Goal: Find contact information: Find contact information

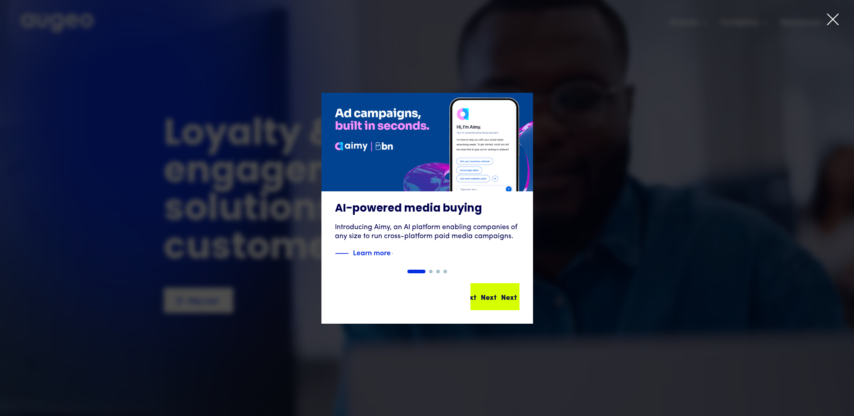
click at [486, 300] on div "Next" at bounding box center [489, 296] width 16 height 11
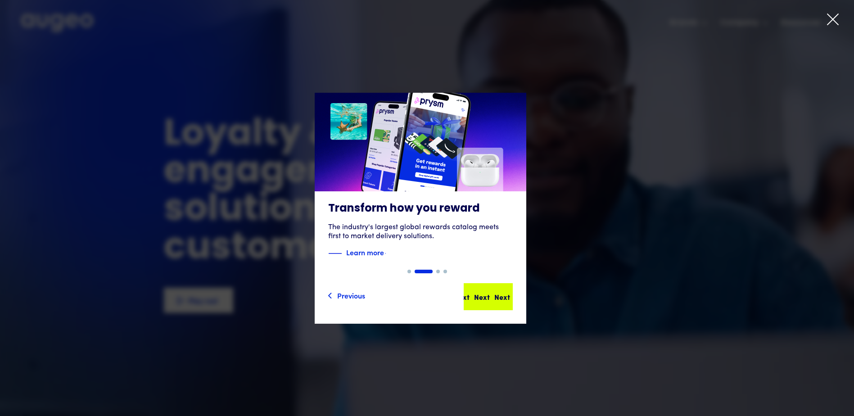
click at [489, 297] on div "Next Next Next Next" at bounding box center [491, 296] width 81 height 11
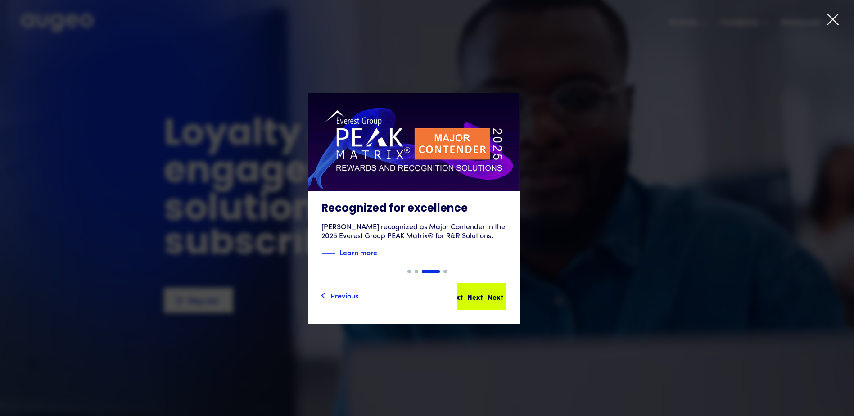
click at [489, 296] on div "Next Next Next Next" at bounding box center [485, 296] width 81 height 11
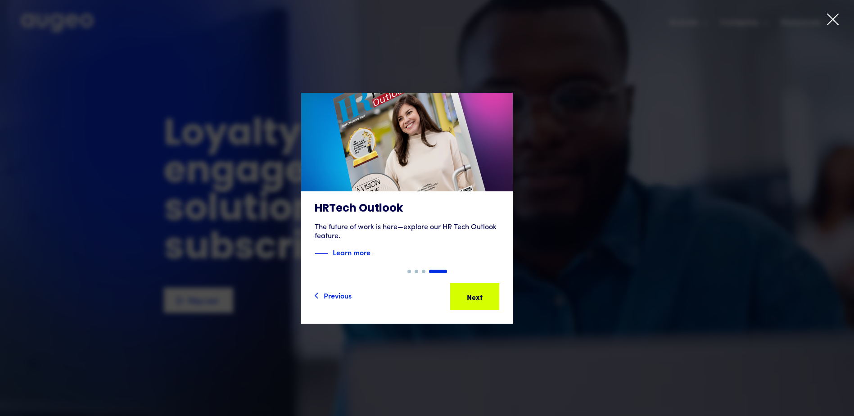
click at [494, 289] on div "Next Next Next Next" at bounding box center [474, 296] width 47 height 25
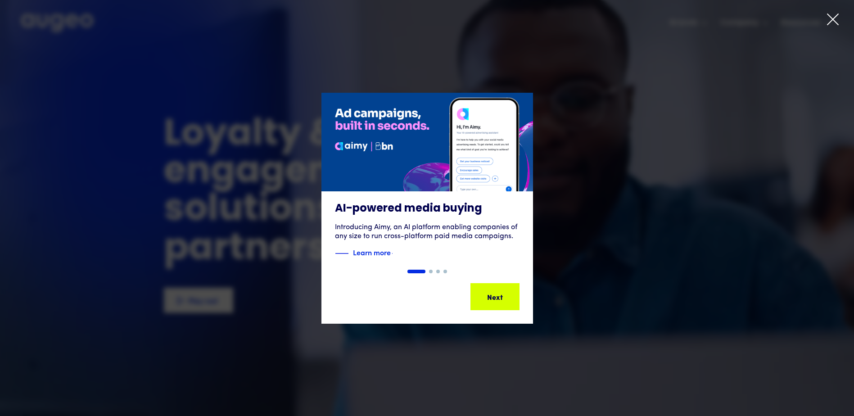
click at [494, 289] on div "Next Next Next Next" at bounding box center [494, 296] width 47 height 25
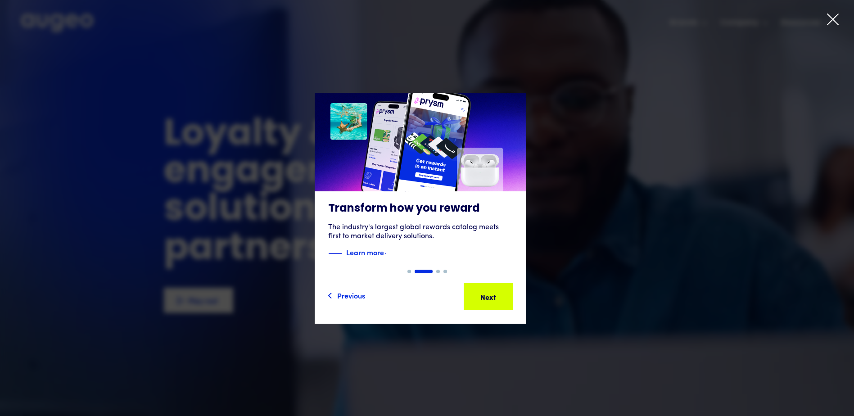
click at [494, 289] on div "Next Next Next Next" at bounding box center [488, 296] width 47 height 25
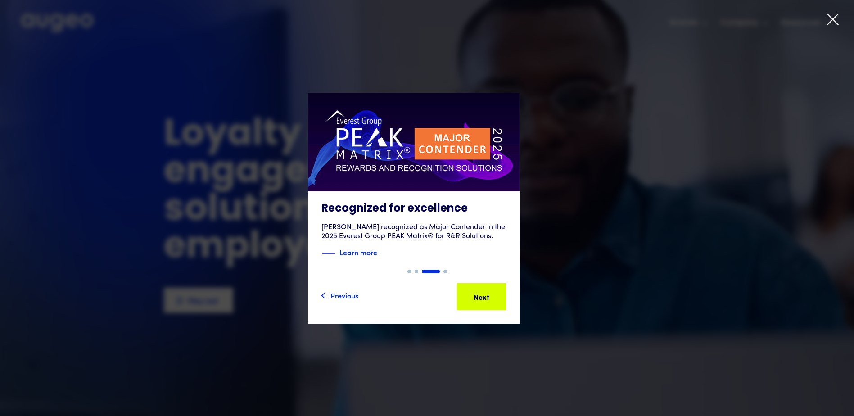
click at [831, 13] on icon at bounding box center [833, 20] width 14 height 14
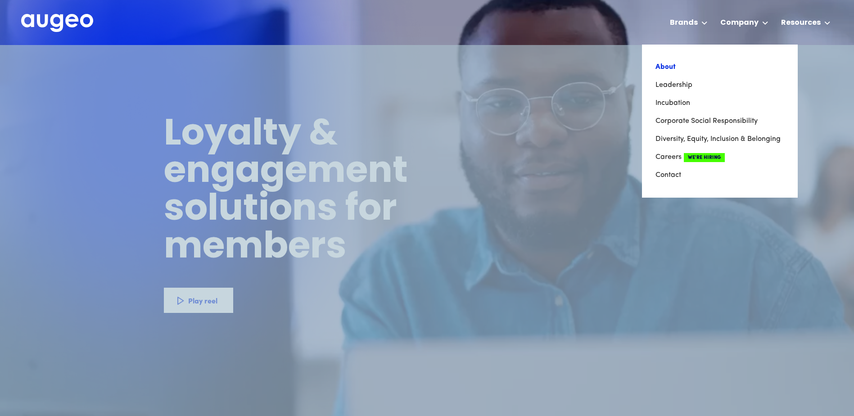
click at [672, 68] on link "About" at bounding box center [719, 67] width 129 height 18
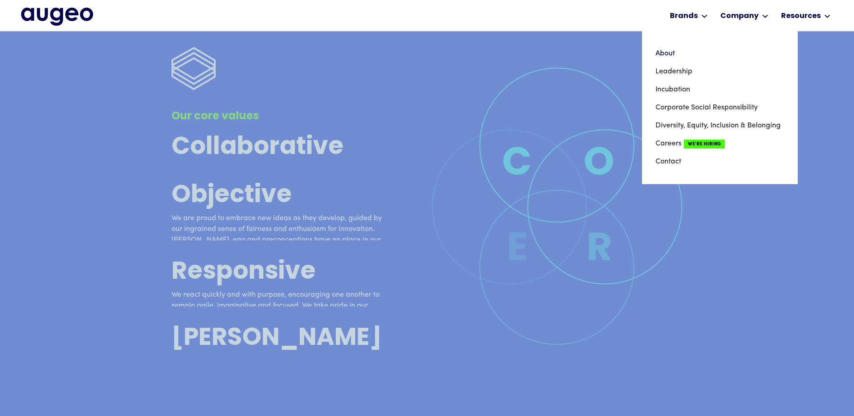
scroll to position [2768, 0]
click at [674, 158] on link "Contact" at bounding box center [719, 162] width 129 height 18
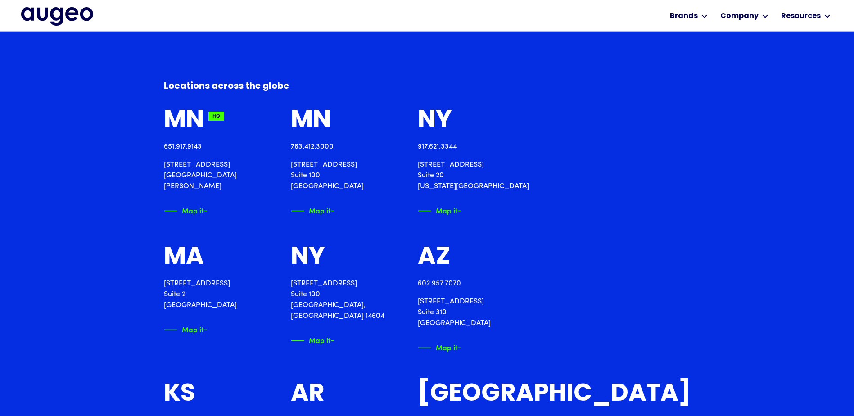
scroll to position [1043, 0]
